Goal: Check status: Check status

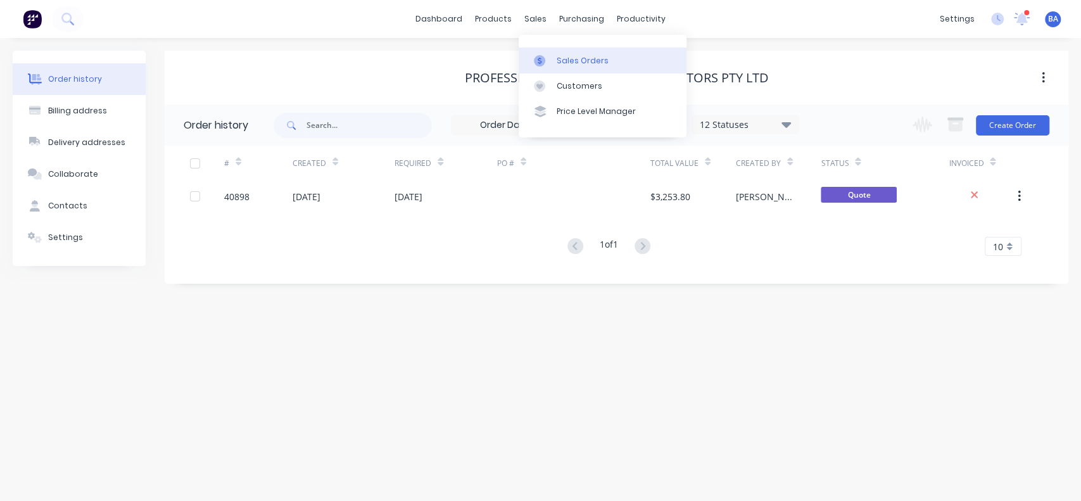
click at [562, 66] on link "Sales Orders" at bounding box center [602, 59] width 168 height 25
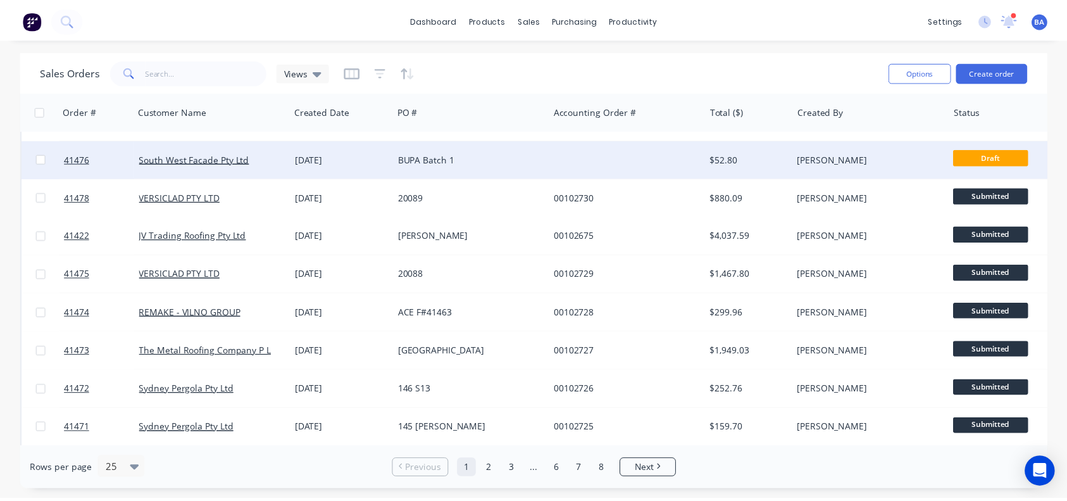
scroll to position [108, 0]
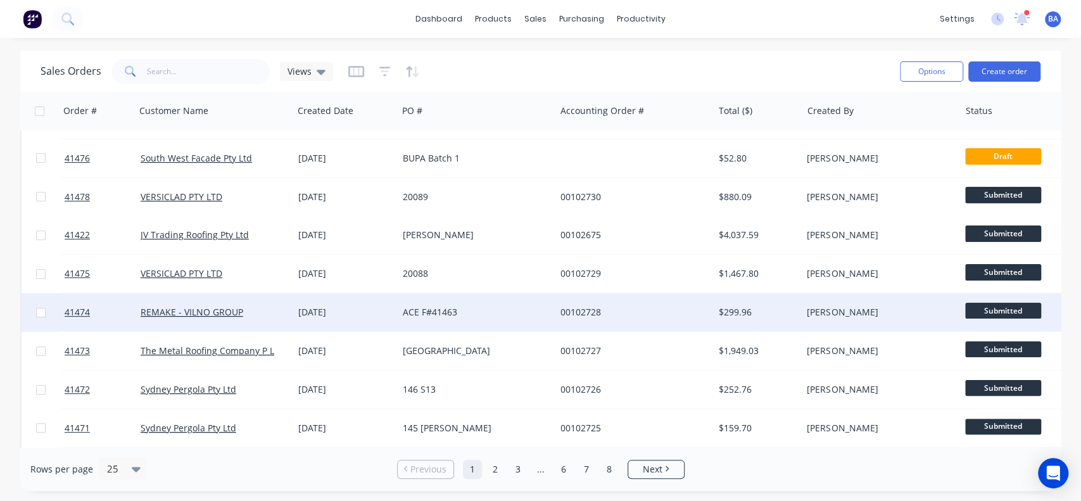
click at [539, 308] on div "ACE F#41463" at bounding box center [473, 312] width 141 height 13
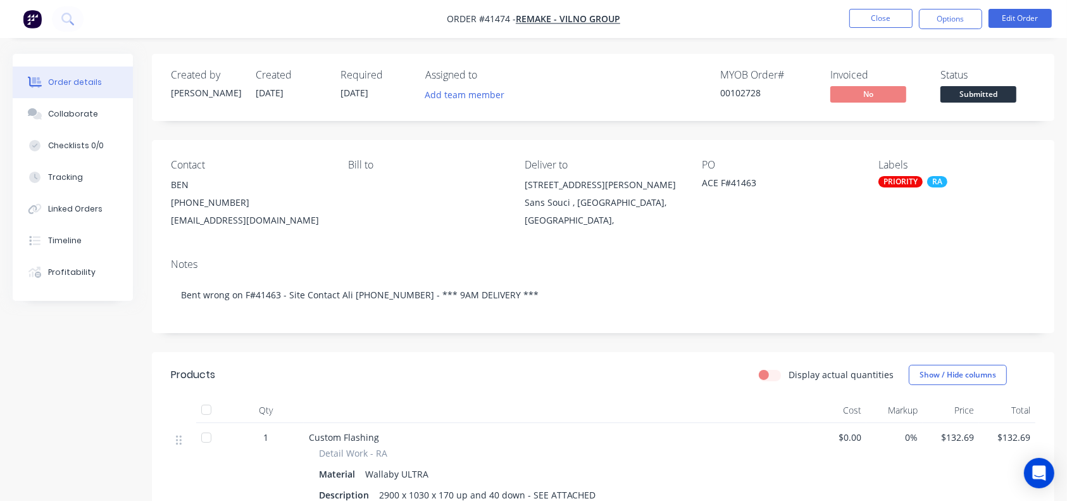
drag, startPoint x: 871, startPoint y: 15, endPoint x: 799, endPoint y: 215, distance: 212.7
click at [799, 215] on div "Order #41474 - REMAKE - VILNO GROUP Close Options Edit Order Order details Coll…" at bounding box center [533, 393] width 1067 height 786
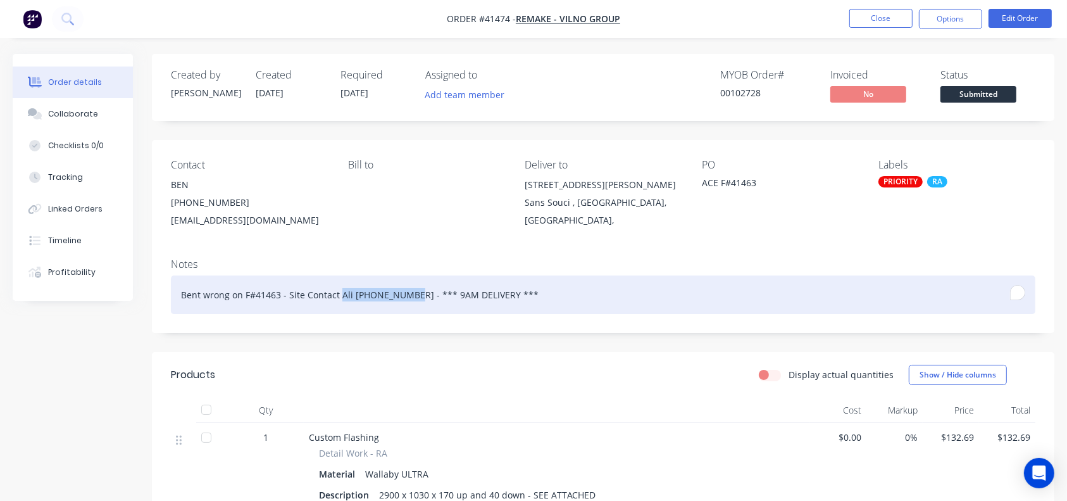
drag, startPoint x: 405, startPoint y: 293, endPoint x: 339, endPoint y: 296, distance: 65.9
click at [339, 296] on div "Bent wrong on F#41463 - Site Contact Ali [PHONE_NUMBER] - *** 9AM DELIVERY ***" at bounding box center [603, 294] width 865 height 39
copy div "Ali 0403 569 906"
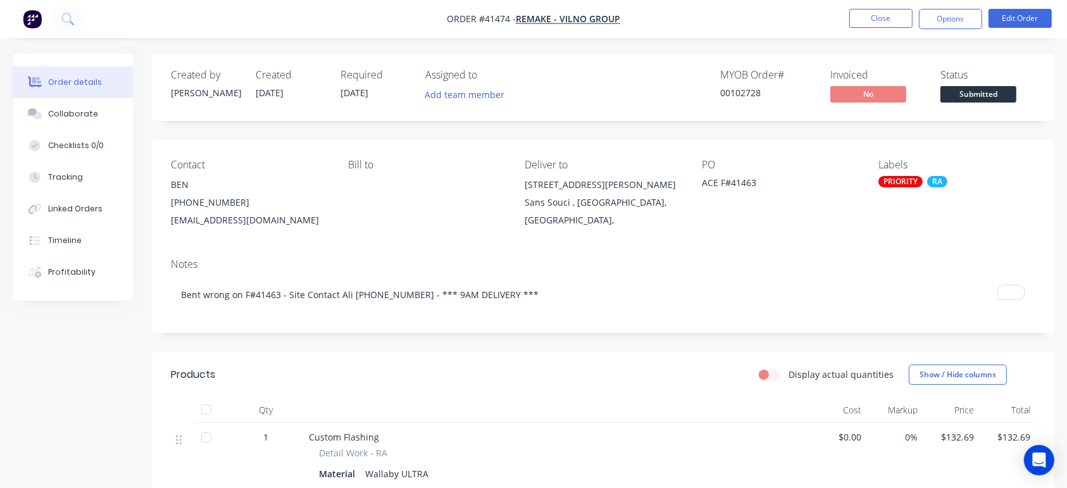
click at [390, 256] on div "Notes Bent wrong on F#41463 - Site Contact Ali [PHONE_NUMBER] - *** 9AM DELIVER…" at bounding box center [603, 290] width 903 height 85
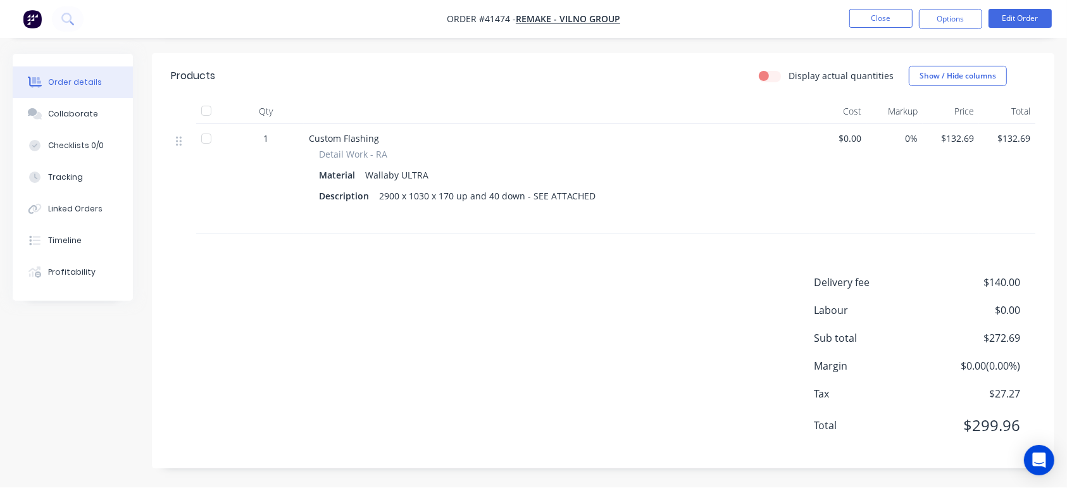
scroll to position [297, 0]
click at [390, 256] on div "Products Display actual quantities Show / Hide columns Qty Cost Markup Price To…" at bounding box center [603, 262] width 903 height 415
click at [390, 294] on div "Delivery fee $140.00 Labour $0.00 Sub total $272.69 Margin $0.00 ( 0.00 %) Tax …" at bounding box center [603, 364] width 865 height 175
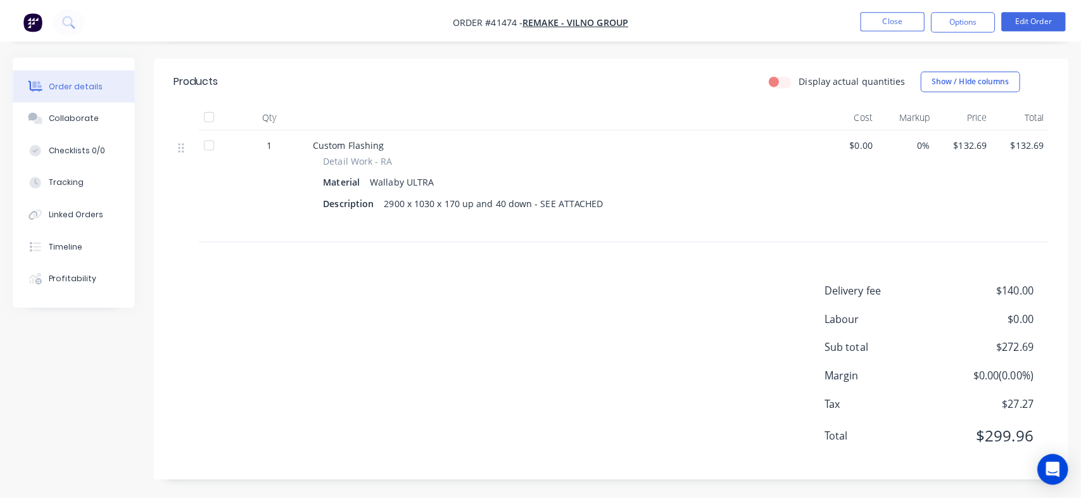
scroll to position [0, 0]
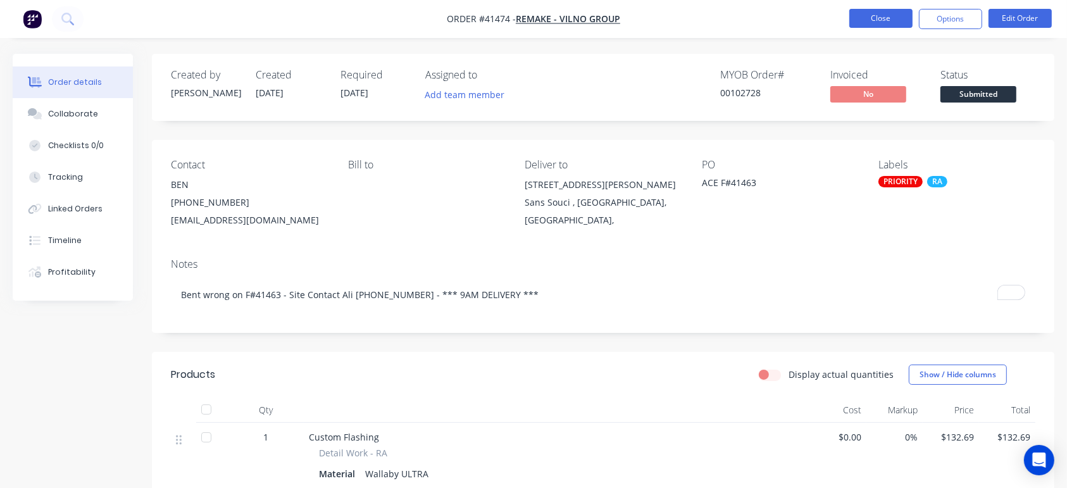
click at [874, 18] on button "Close" at bounding box center [881, 18] width 63 height 19
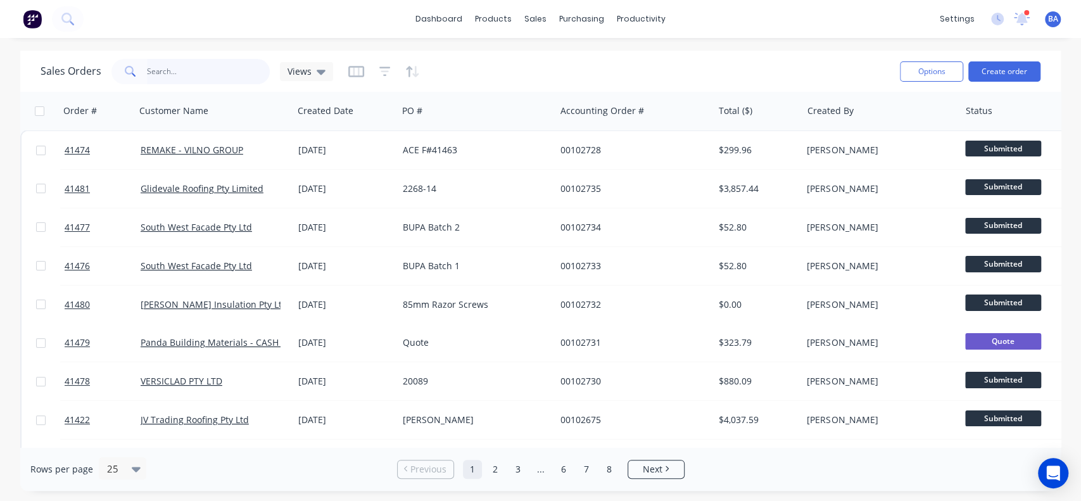
click at [237, 75] on input "text" at bounding box center [208, 71] width 123 height 25
type input "41463"
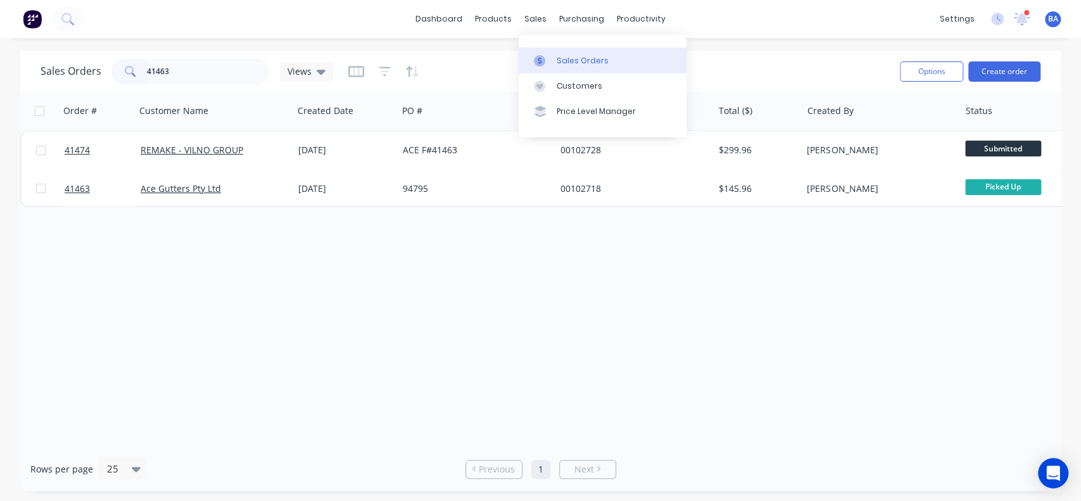
click at [570, 55] on div "Sales Orders" at bounding box center [582, 60] width 52 height 11
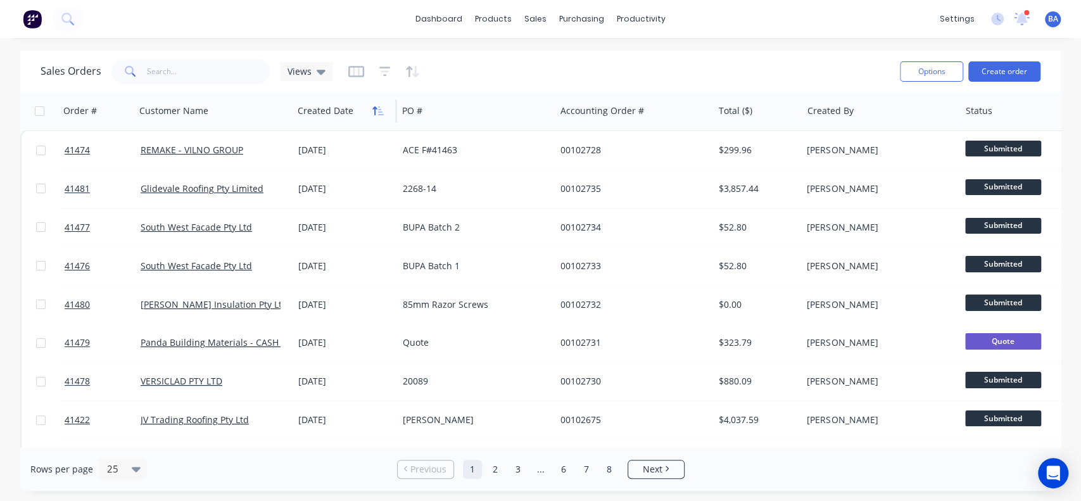
click at [376, 110] on icon "button" at bounding box center [377, 111] width 11 height 10
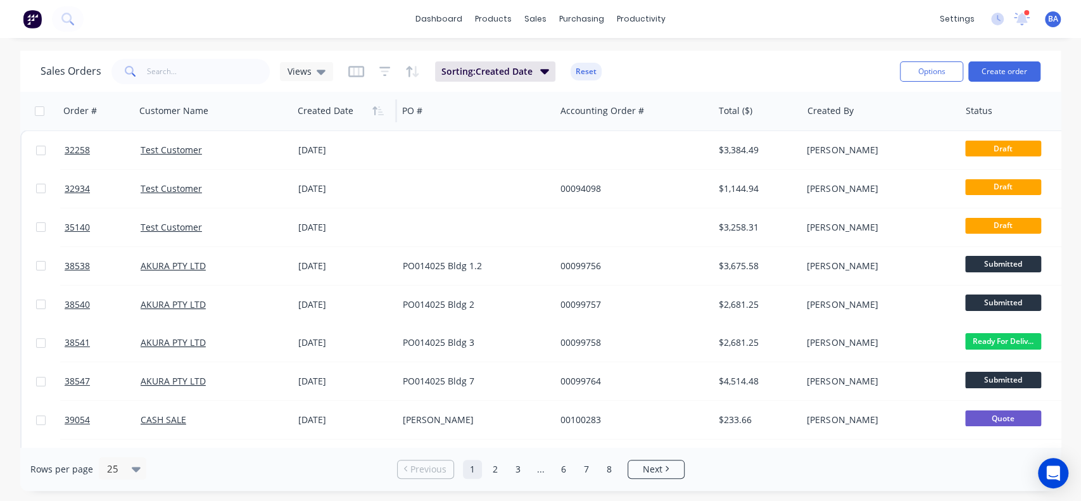
click at [376, 110] on icon "button" at bounding box center [377, 111] width 11 height 10
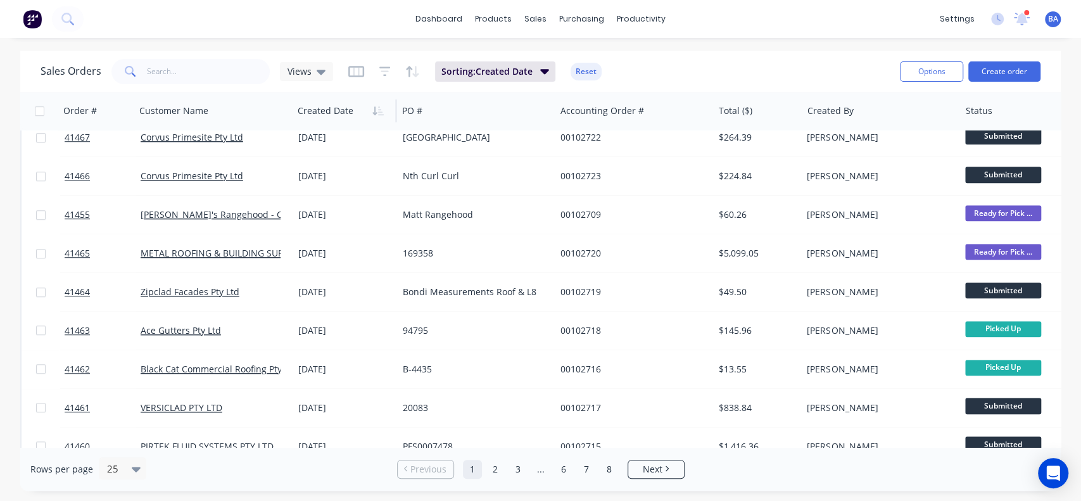
scroll to position [556, 0]
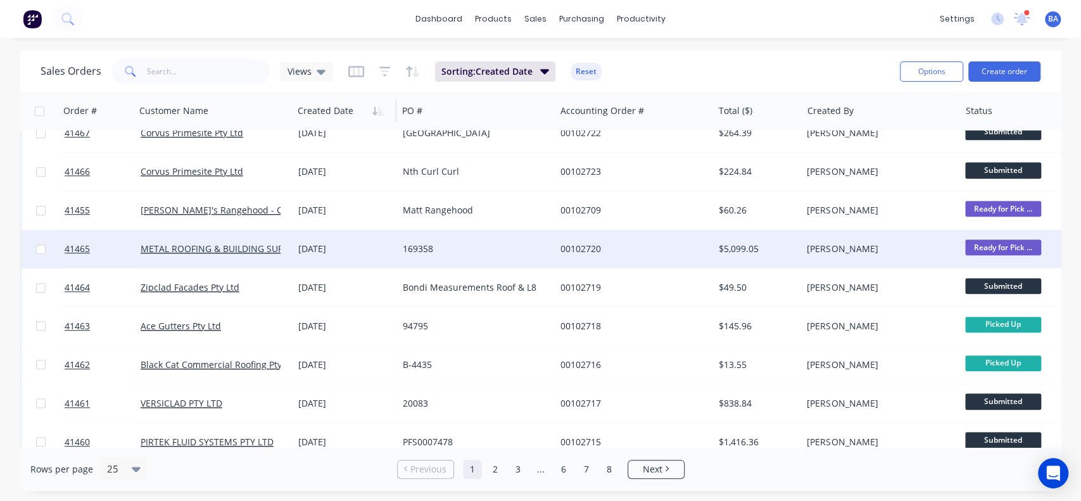
click at [588, 247] on div "00102720" at bounding box center [630, 248] width 141 height 13
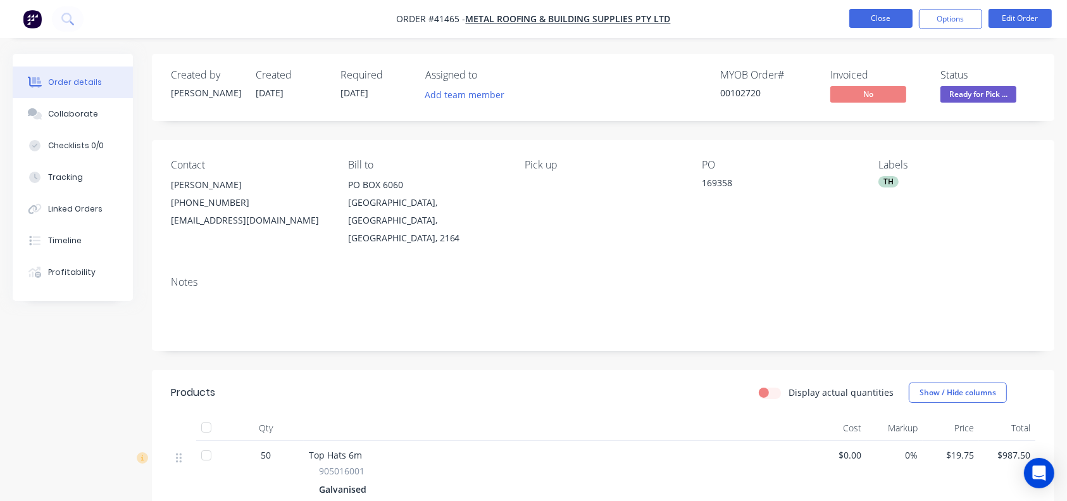
click at [873, 20] on button "Close" at bounding box center [881, 18] width 63 height 19
